Goal: Book appointment/travel/reservation

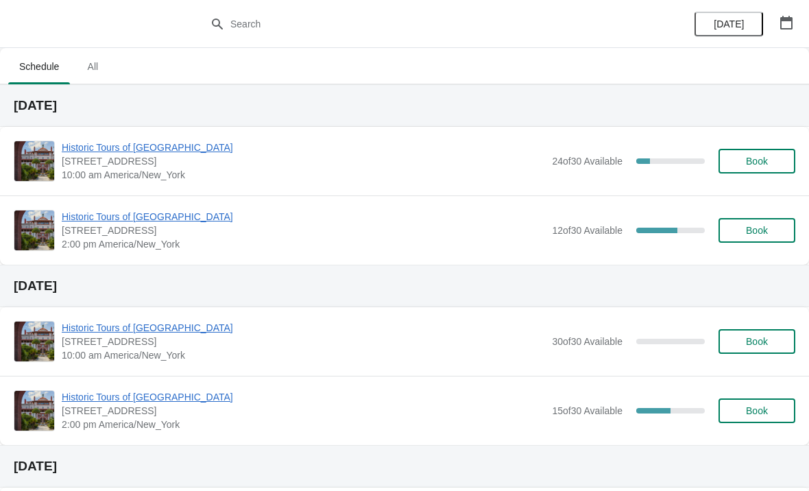
click at [737, 226] on span "Book" at bounding box center [757, 230] width 52 height 11
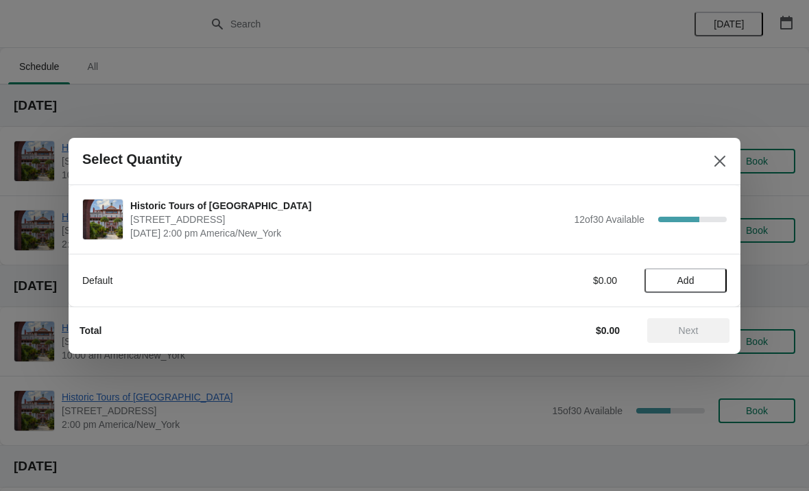
click at [680, 289] on button "Add" at bounding box center [686, 280] width 82 height 25
click at [698, 332] on span "Next" at bounding box center [689, 330] width 20 height 11
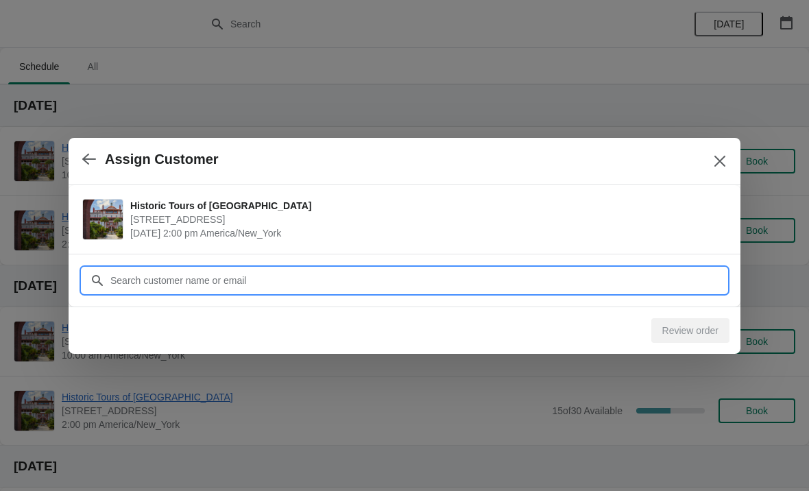
click at [473, 288] on input "Customer" at bounding box center [418, 280] width 617 height 25
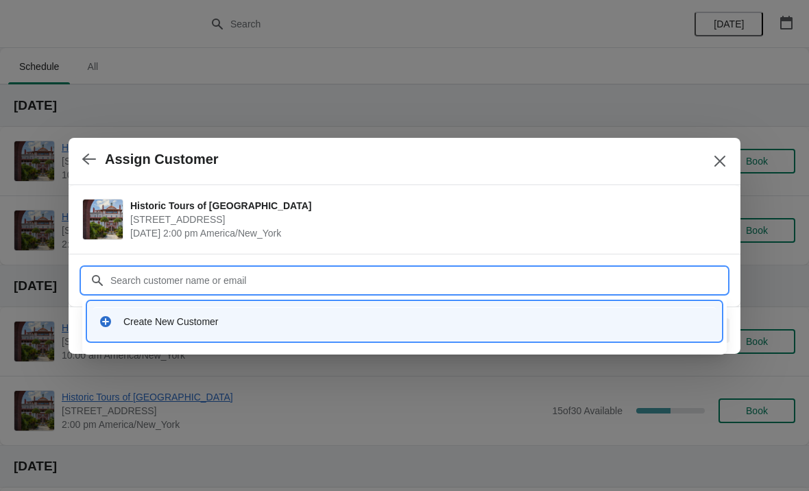
click at [313, 317] on div "Create New Customer" at bounding box center [416, 322] width 587 height 14
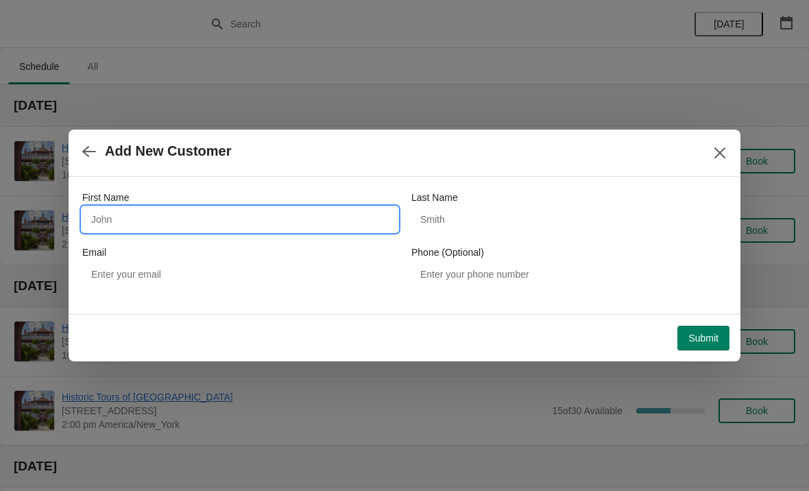
click at [351, 222] on input "First Name" at bounding box center [240, 219] width 316 height 25
type input "Ed"
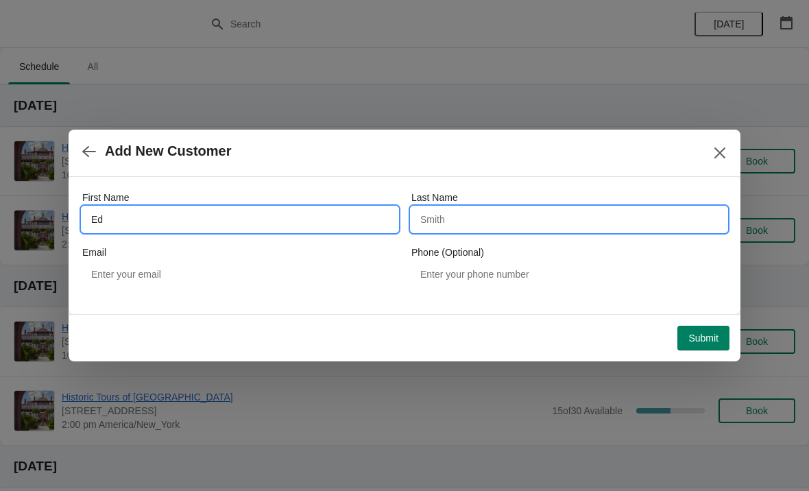
click at [514, 227] on input "Last Name" at bounding box center [570, 219] width 316 height 25
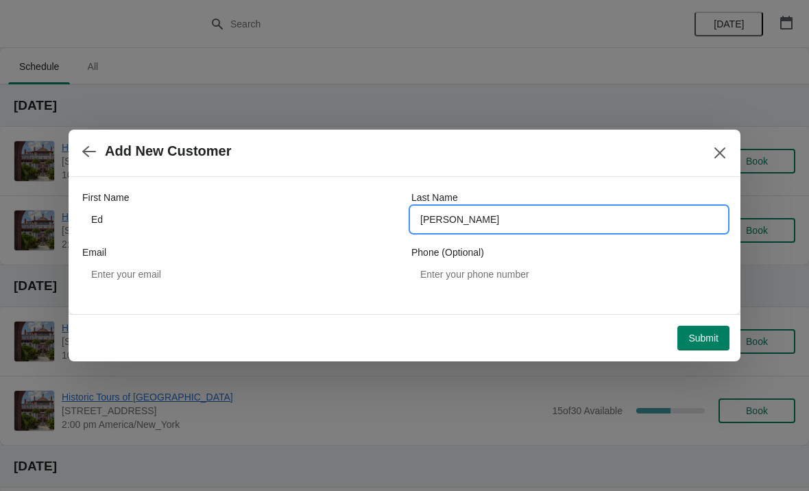
type input "[PERSON_NAME]"
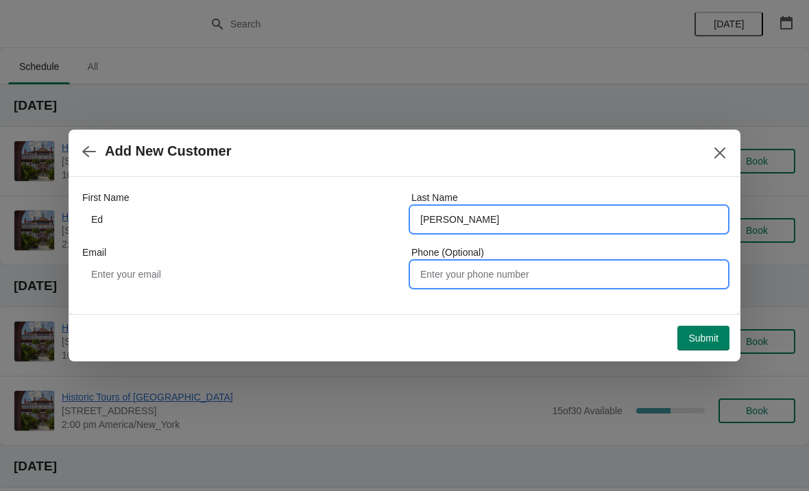
click at [619, 285] on input "Phone (Optional)" at bounding box center [570, 274] width 316 height 25
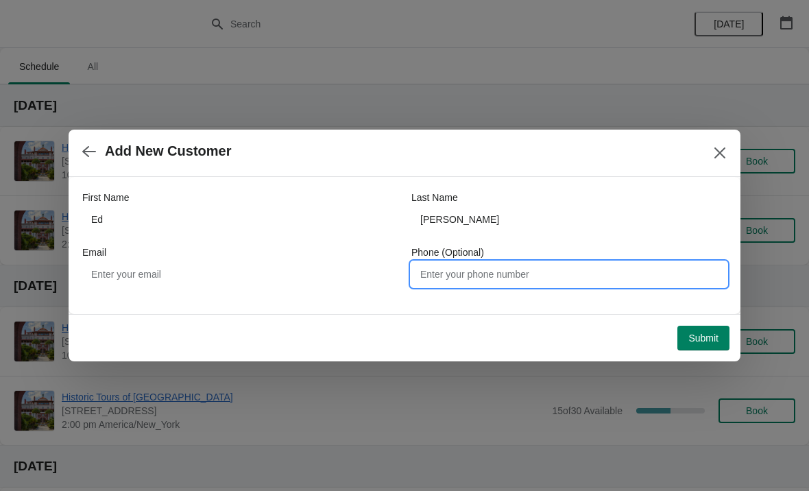
click at [707, 327] on button "Submit" at bounding box center [704, 338] width 52 height 25
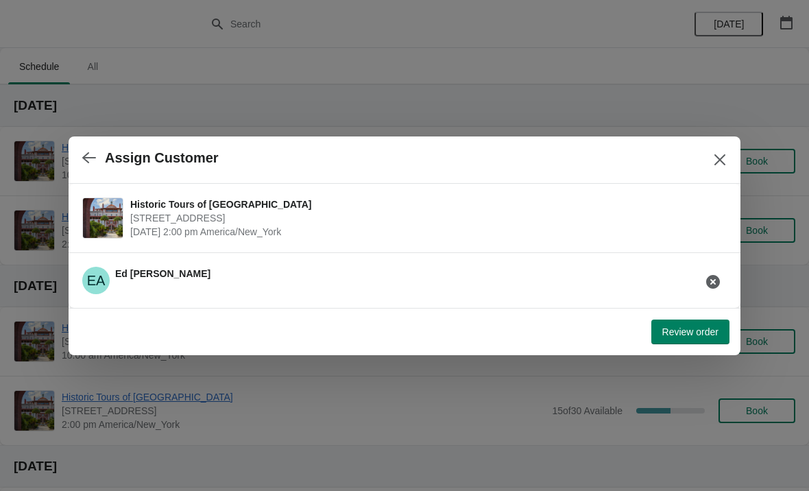
click at [698, 343] on button "Review order" at bounding box center [691, 332] width 78 height 25
